Goal: Information Seeking & Learning: Compare options

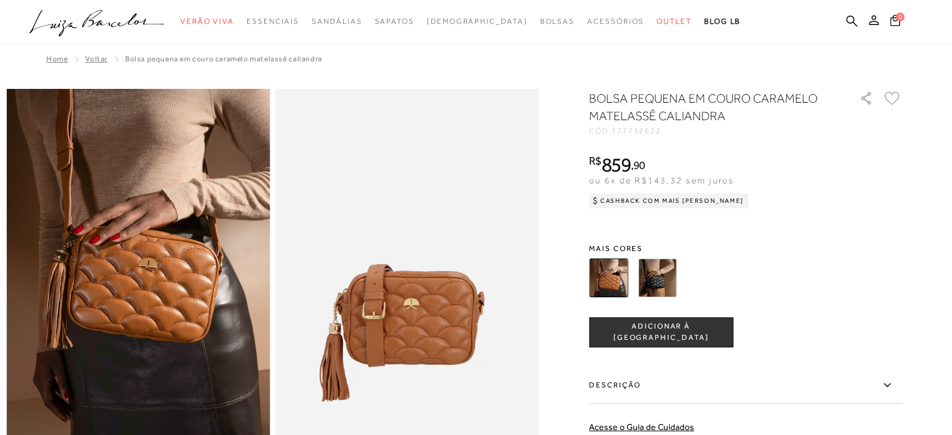
click at [666, 273] on img at bounding box center [657, 278] width 39 height 39
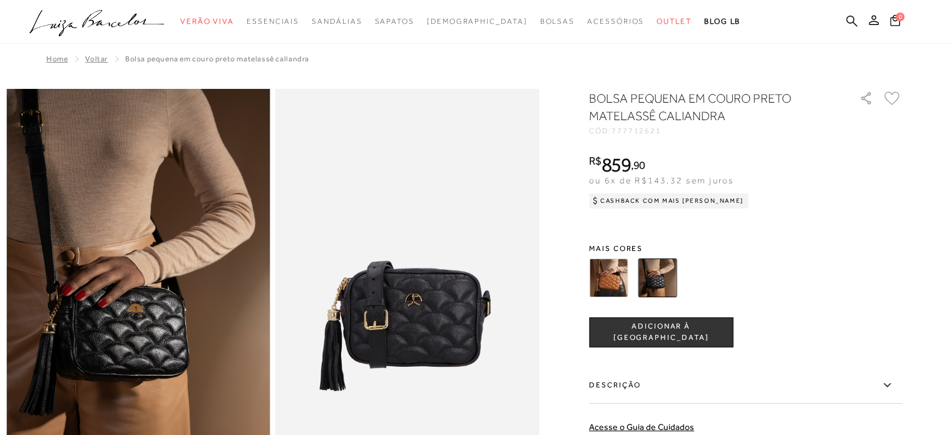
click at [614, 279] on img at bounding box center [608, 278] width 39 height 39
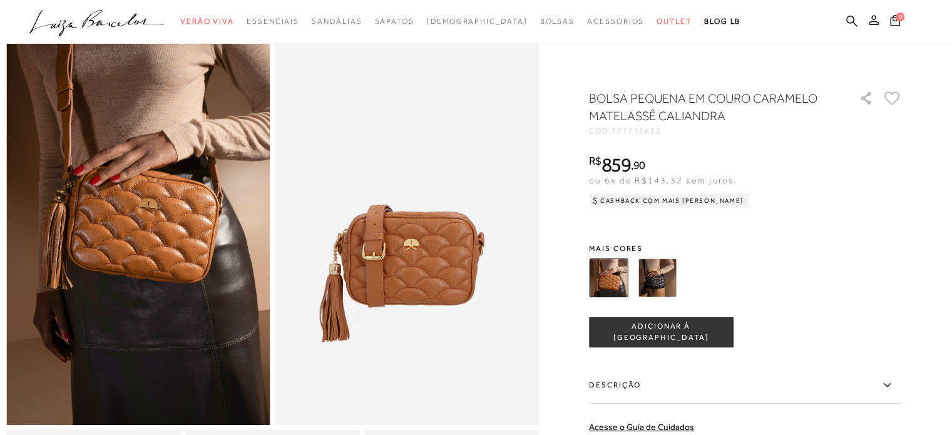
scroll to position [125, 0]
